Goal: Task Accomplishment & Management: Complete application form

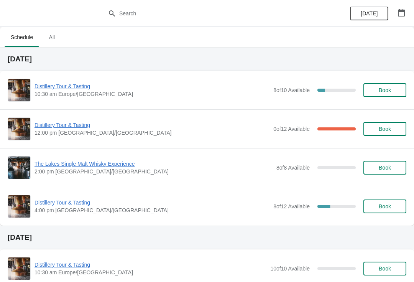
click at [54, 87] on span "Distillery Tour & Tasting" at bounding box center [152, 86] width 235 height 8
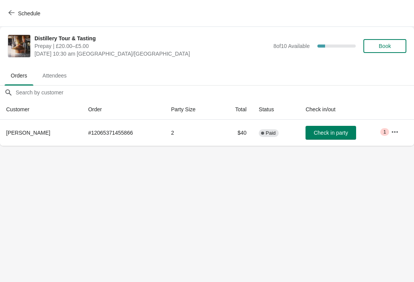
click at [322, 135] on span "Check in party" at bounding box center [331, 133] width 34 height 6
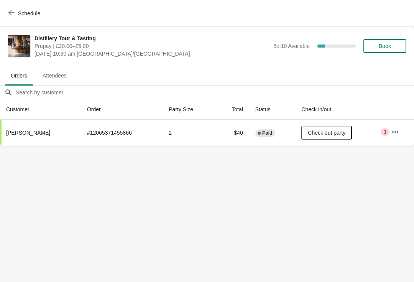
click at [391, 137] on button "button" at bounding box center [396, 132] width 14 height 14
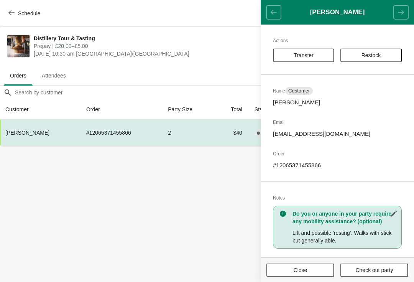
scroll to position [0, 0]
click at [304, 267] on span "Close" at bounding box center [301, 270] width 14 height 6
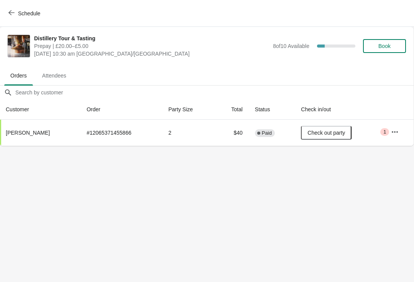
click at [386, 46] on span "Book" at bounding box center [385, 46] width 12 height 6
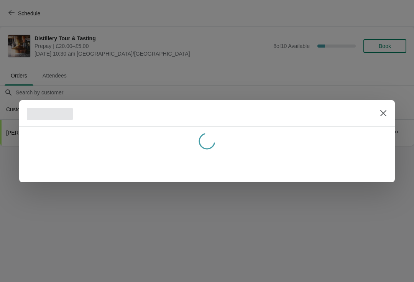
scroll to position [0, 0]
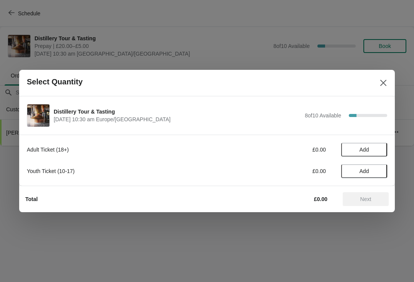
click at [369, 149] on span "Add" at bounding box center [365, 150] width 10 height 6
click at [378, 148] on icon at bounding box center [378, 150] width 8 height 8
click at [369, 199] on span "Next" at bounding box center [366, 199] width 11 height 6
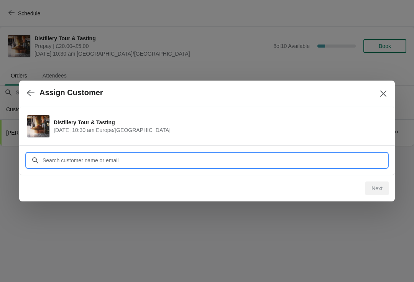
click at [242, 159] on input "Customer" at bounding box center [214, 160] width 345 height 14
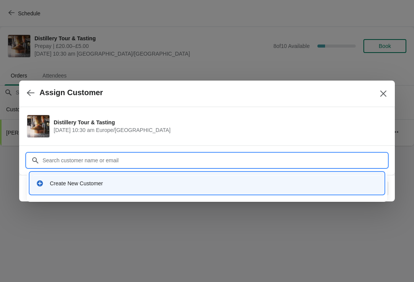
click at [135, 179] on div "Create New Customer" at bounding box center [207, 183] width 348 height 16
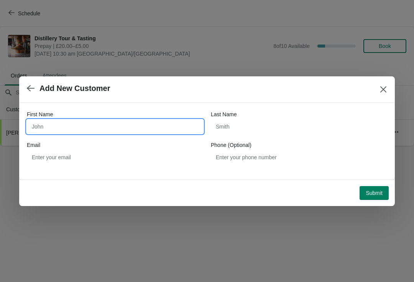
click at [89, 128] on input "First Name" at bounding box center [115, 127] width 176 height 14
type input "[PERSON_NAME]"
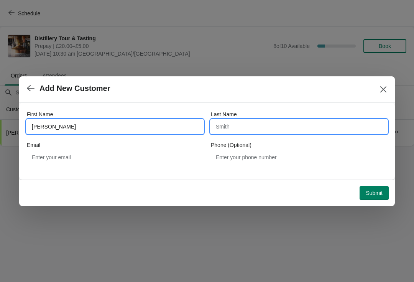
click at [260, 120] on input "Last Name" at bounding box center [299, 127] width 176 height 14
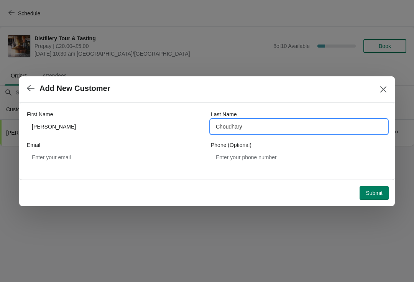
type input "Choudhary"
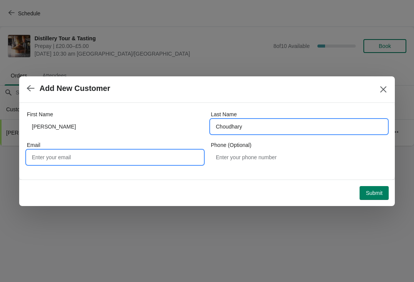
click at [119, 153] on input "Email" at bounding box center [115, 157] width 176 height 14
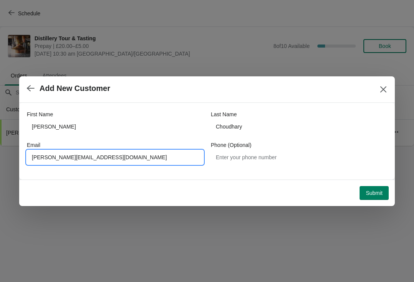
type input "[PERSON_NAME][EMAIL_ADDRESS][DOMAIN_NAME]"
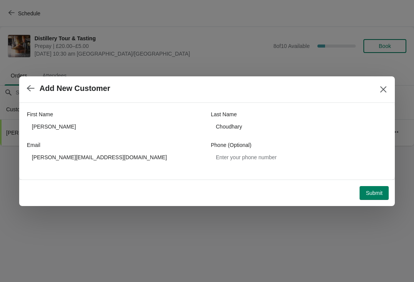
click at [374, 192] on span "Submit" at bounding box center [374, 193] width 17 height 6
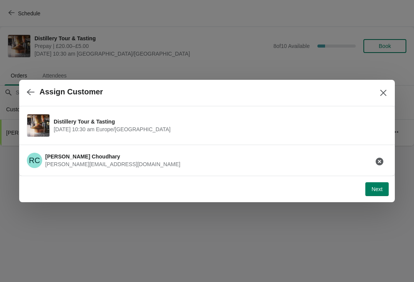
click at [376, 191] on span "Next" at bounding box center [377, 189] width 11 height 6
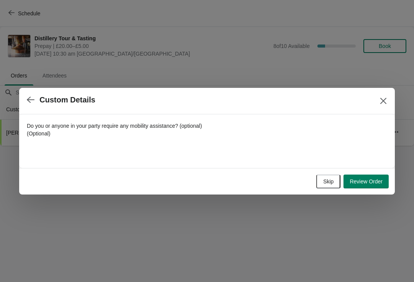
click at [365, 183] on span "Review Order" at bounding box center [366, 181] width 33 height 6
